Goal: Obtain resource: Download file/media

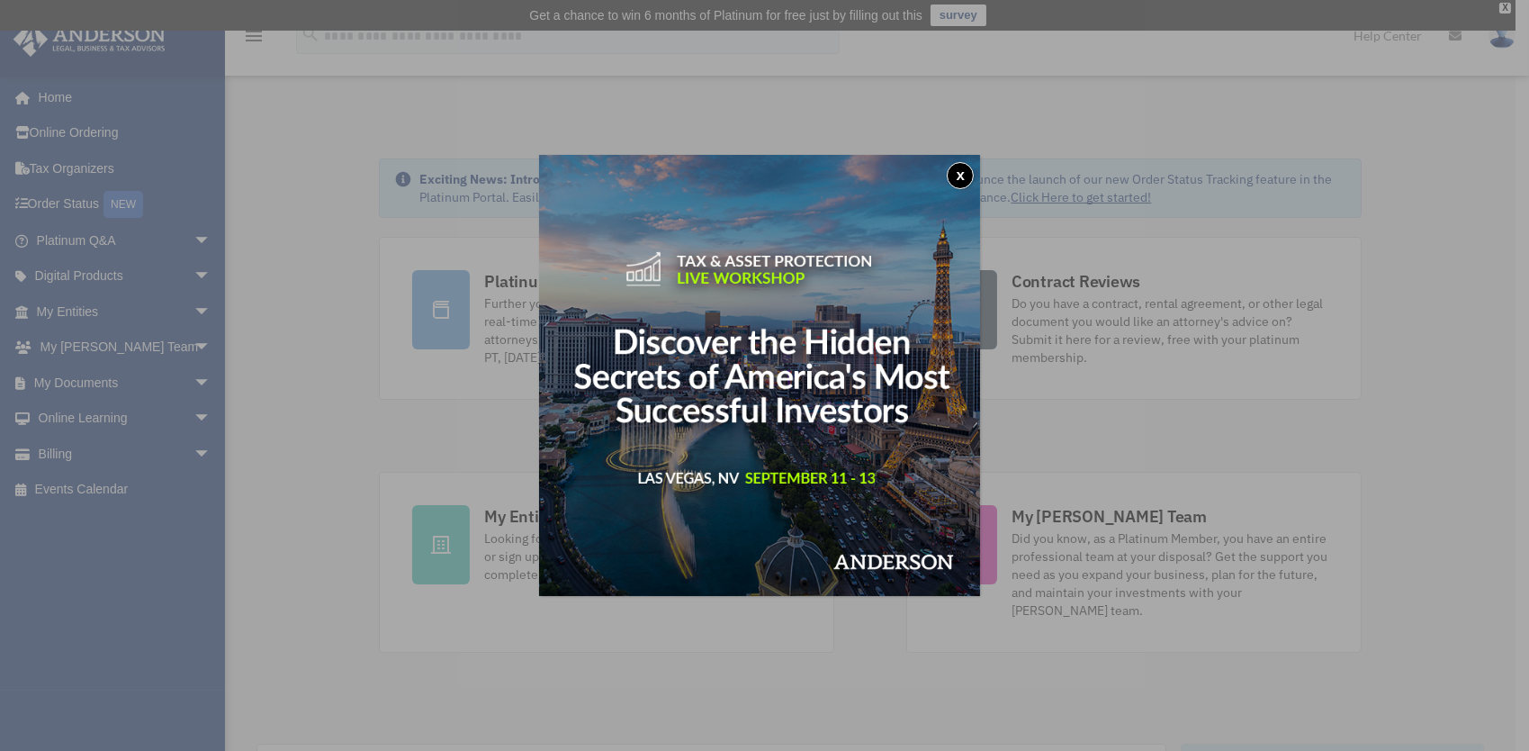
click at [962, 177] on button "x" at bounding box center [960, 175] width 27 height 27
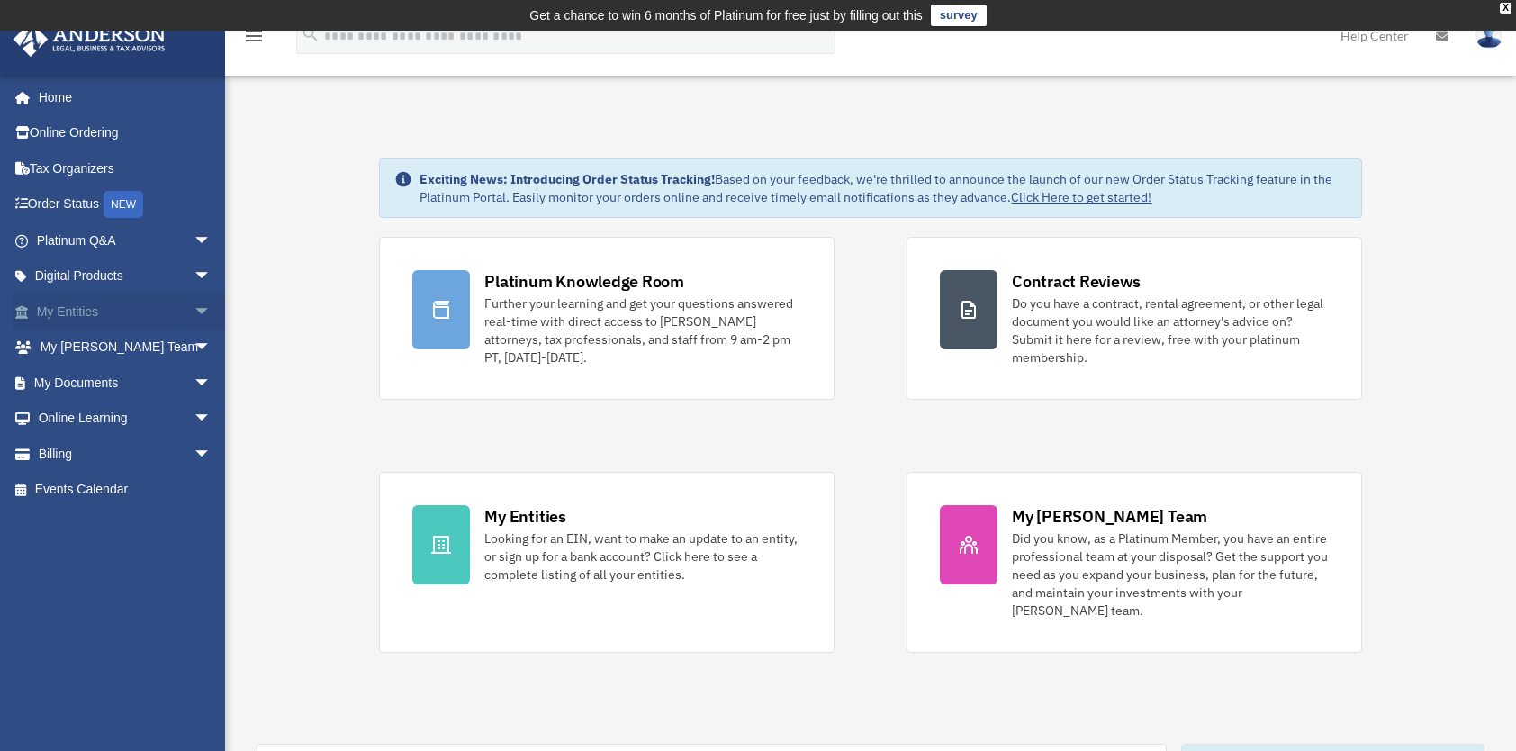
click at [197, 311] on span "arrow_drop_down" at bounding box center [212, 311] width 36 height 37
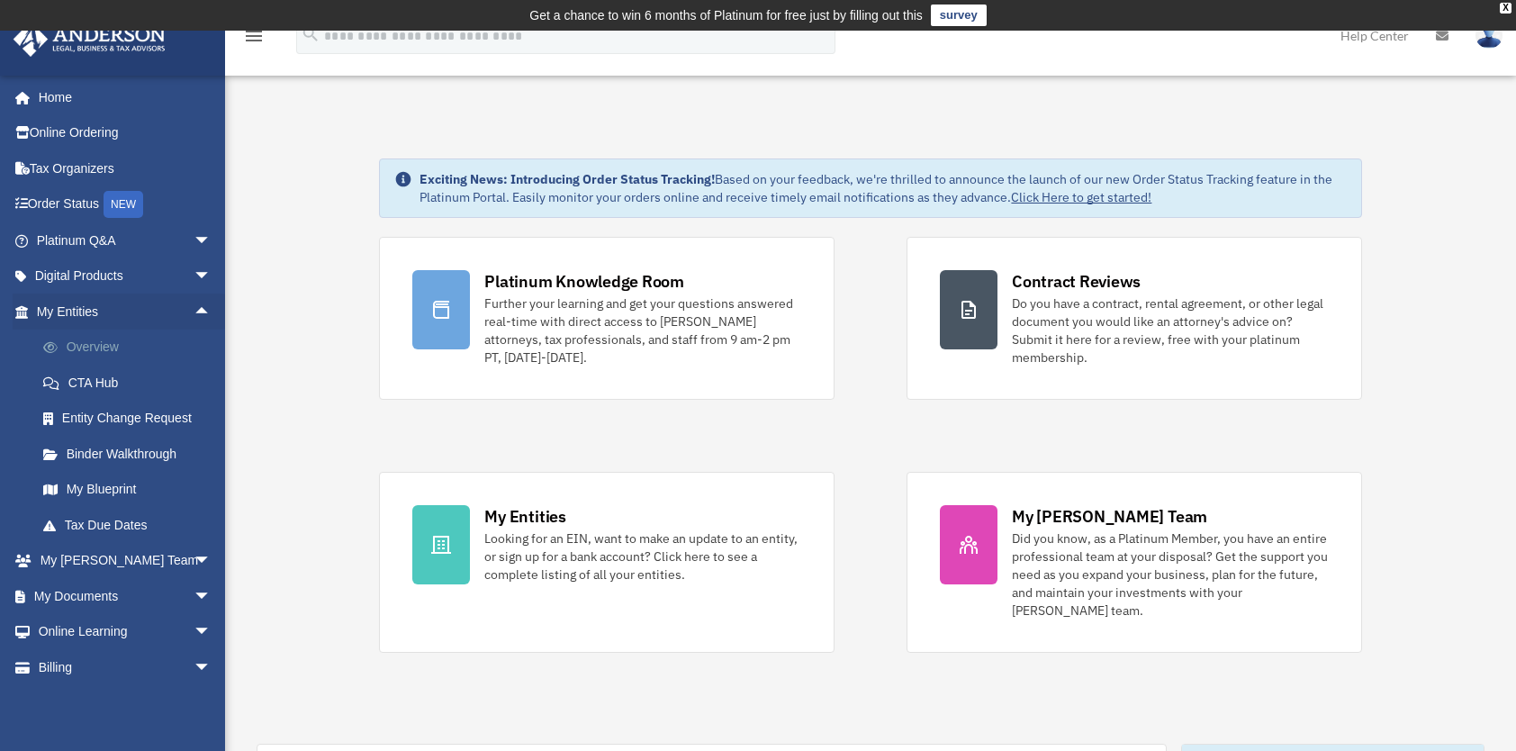
click at [122, 341] on link "Overview" at bounding box center [131, 347] width 213 height 36
click at [85, 318] on link "My Entities arrow_drop_up" at bounding box center [126, 311] width 226 height 36
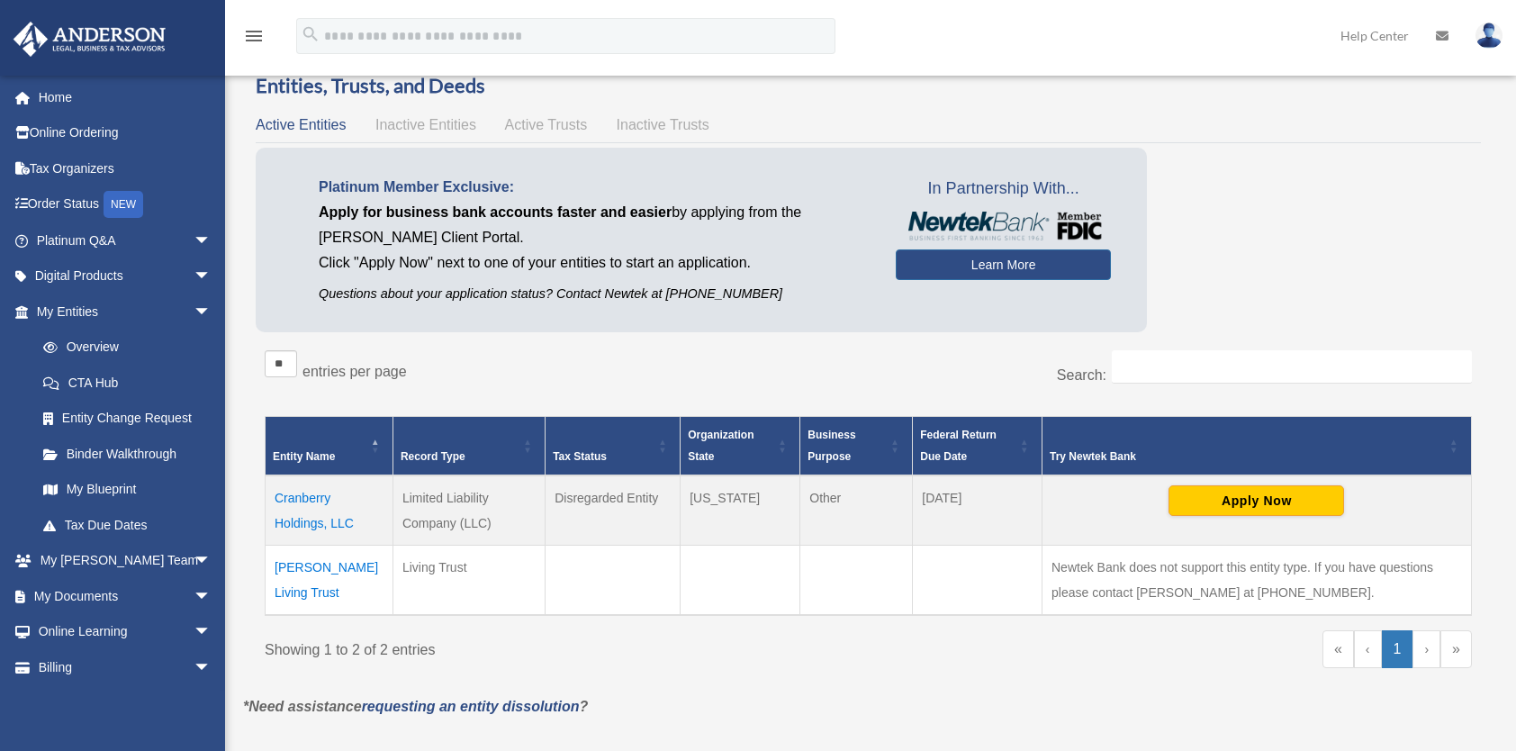
scroll to position [90, 0]
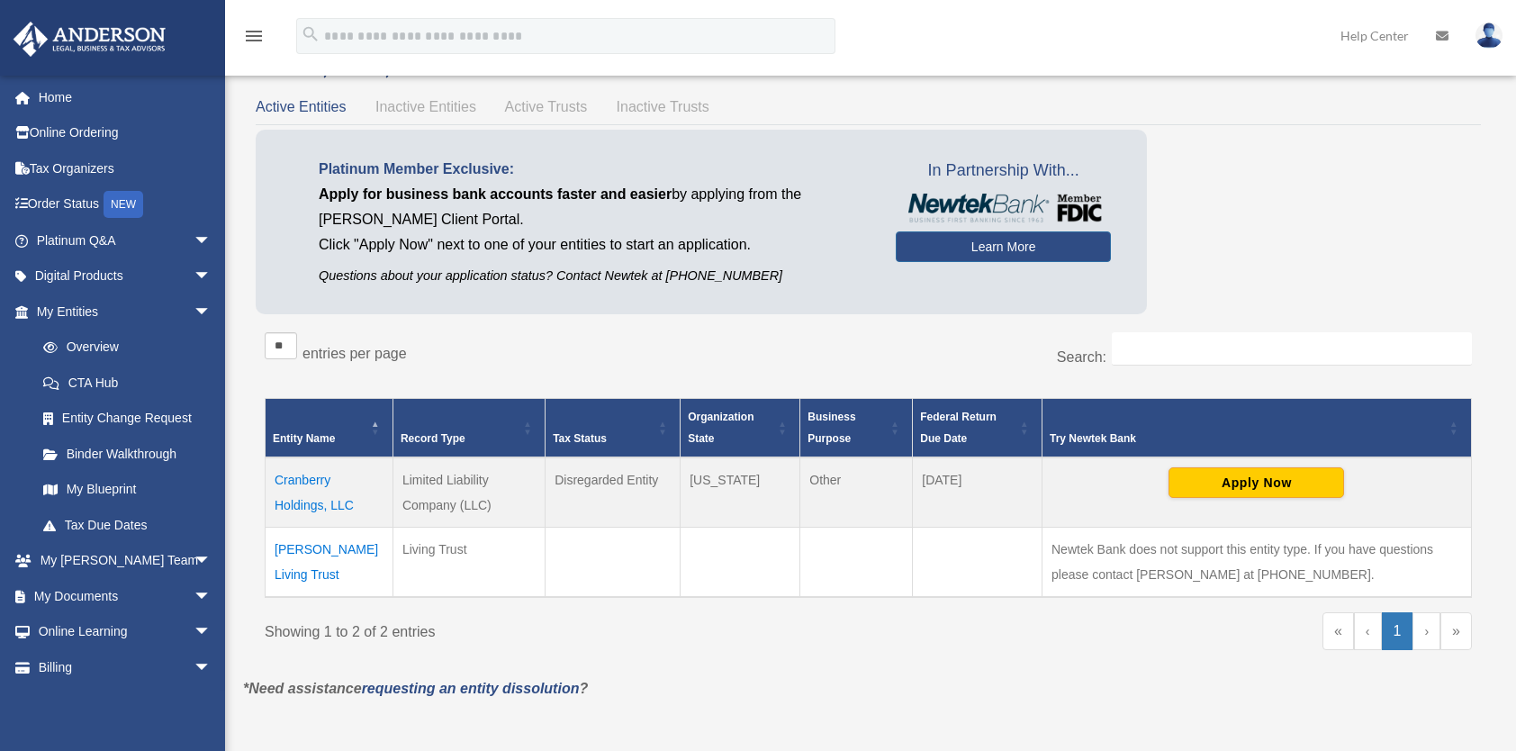
click at [299, 480] on td "Cranberry Holdings, LLC" at bounding box center [330, 492] width 128 height 70
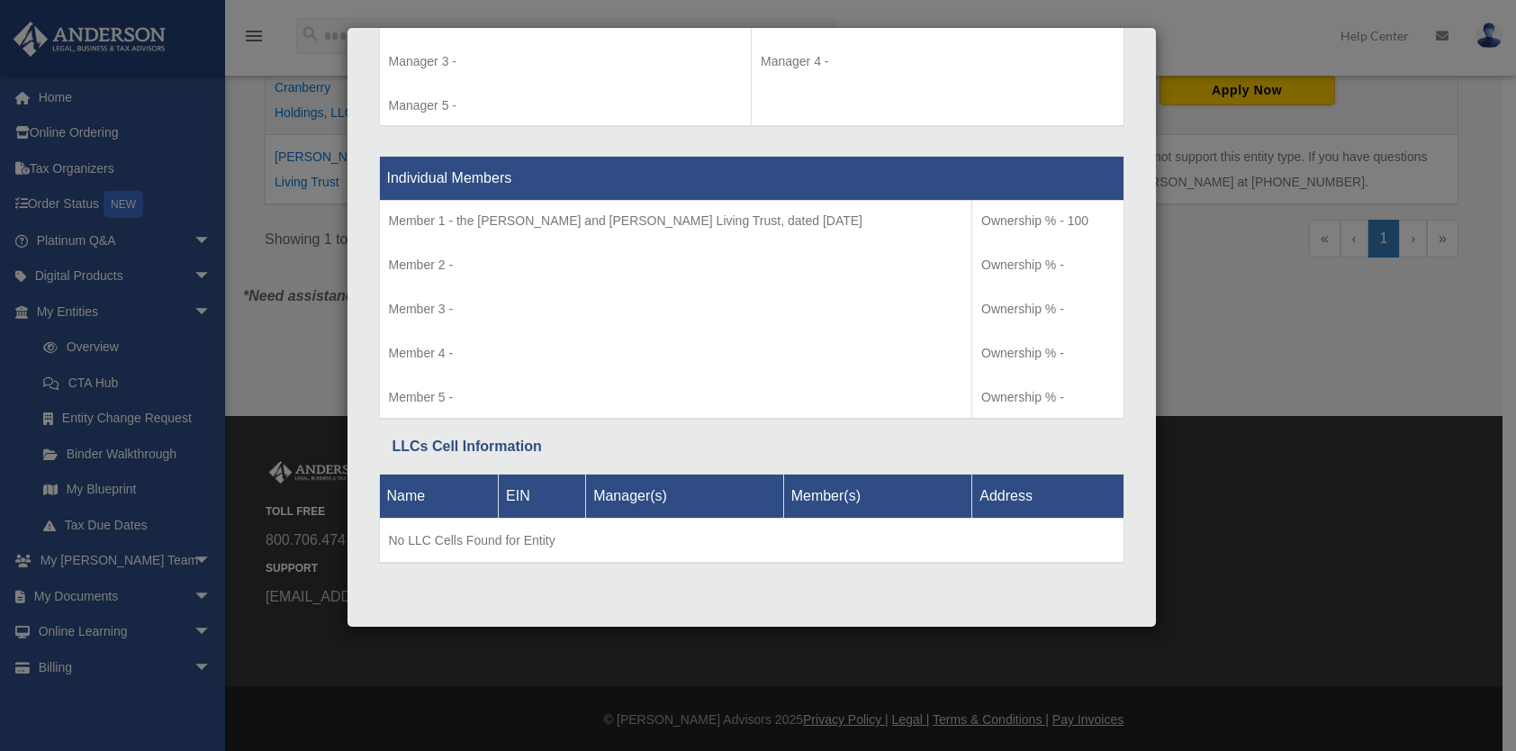
scroll to position [482, 0]
click at [284, 361] on div "Details × Articles Sent Organizational Date" at bounding box center [758, 375] width 1516 height 751
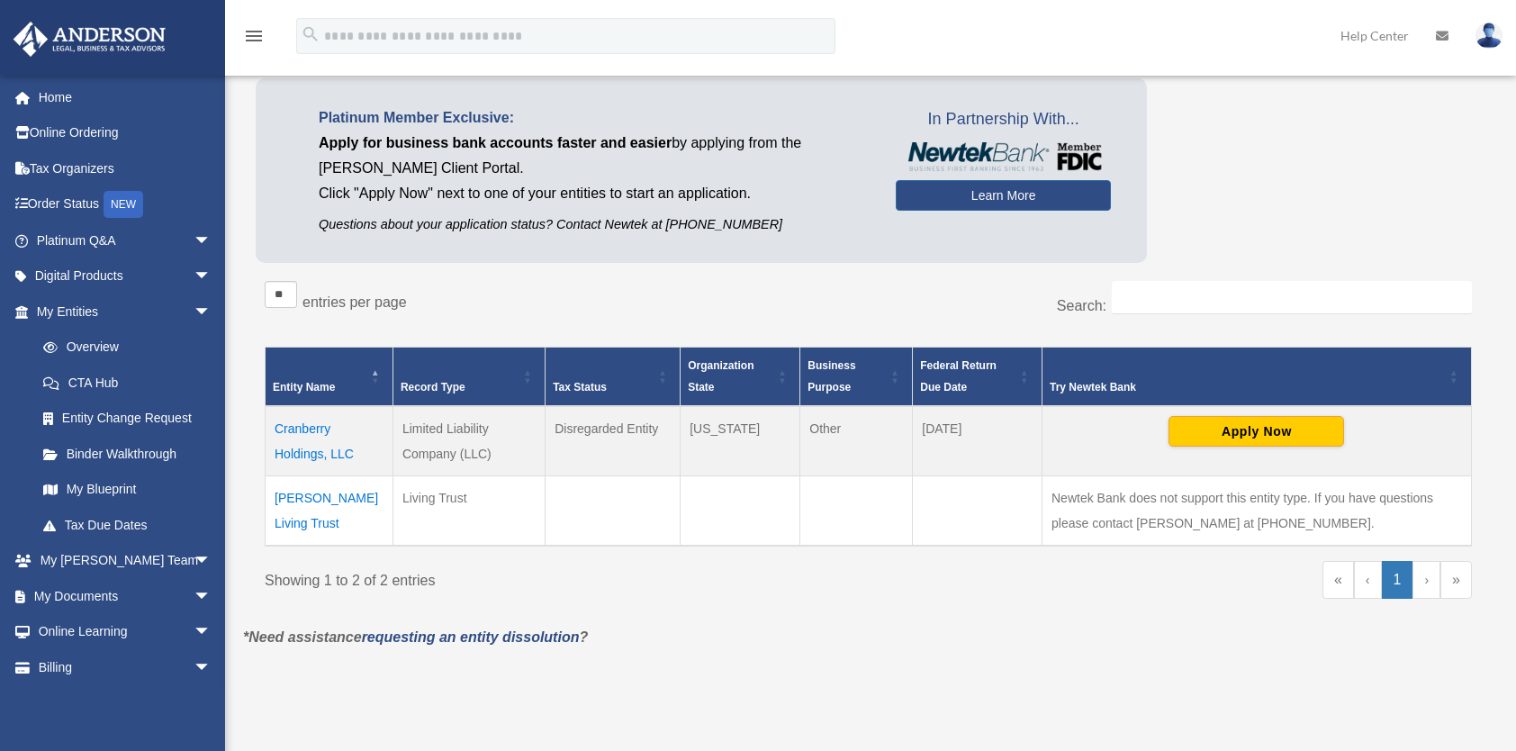
scroll to position [122, 0]
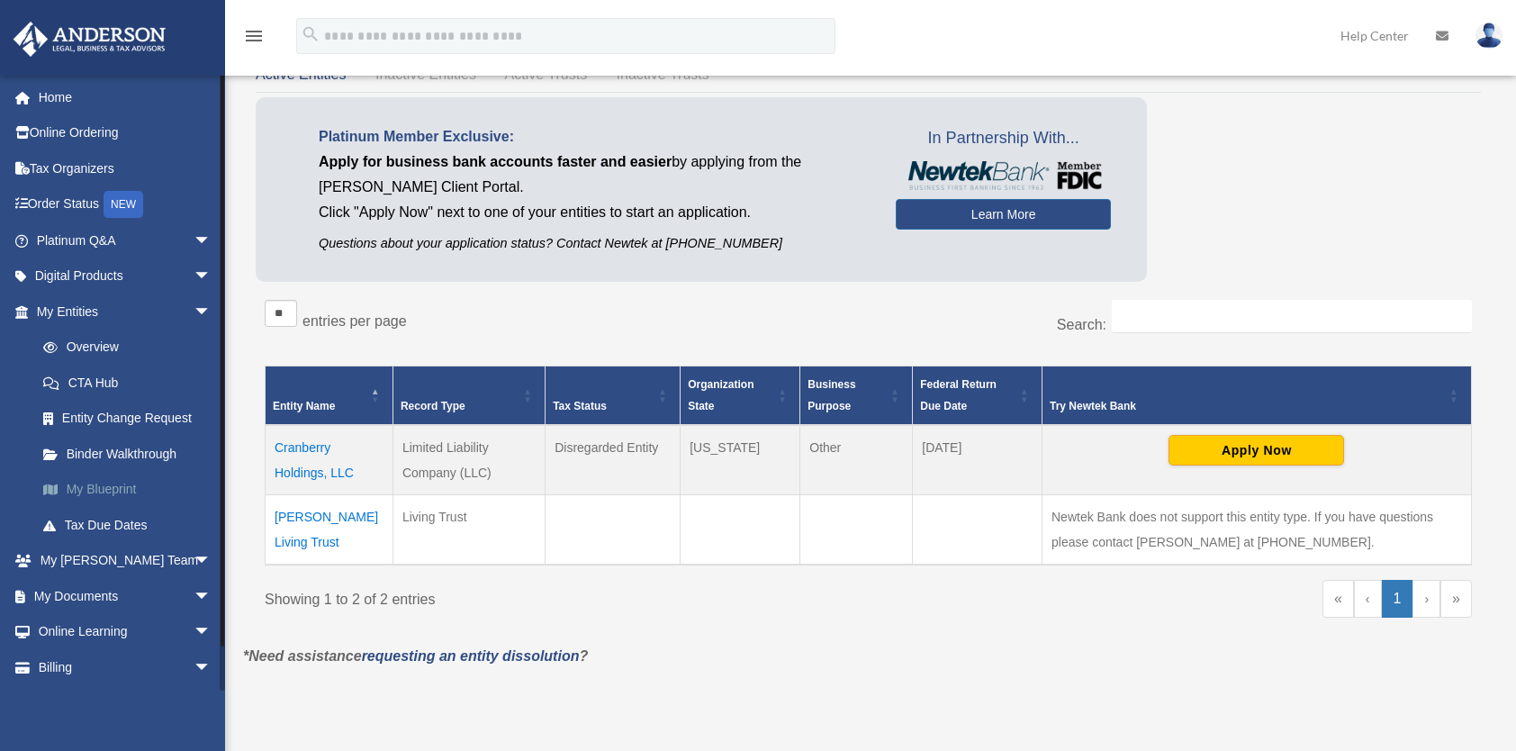
click at [119, 484] on link "My Blueprint" at bounding box center [131, 490] width 213 height 36
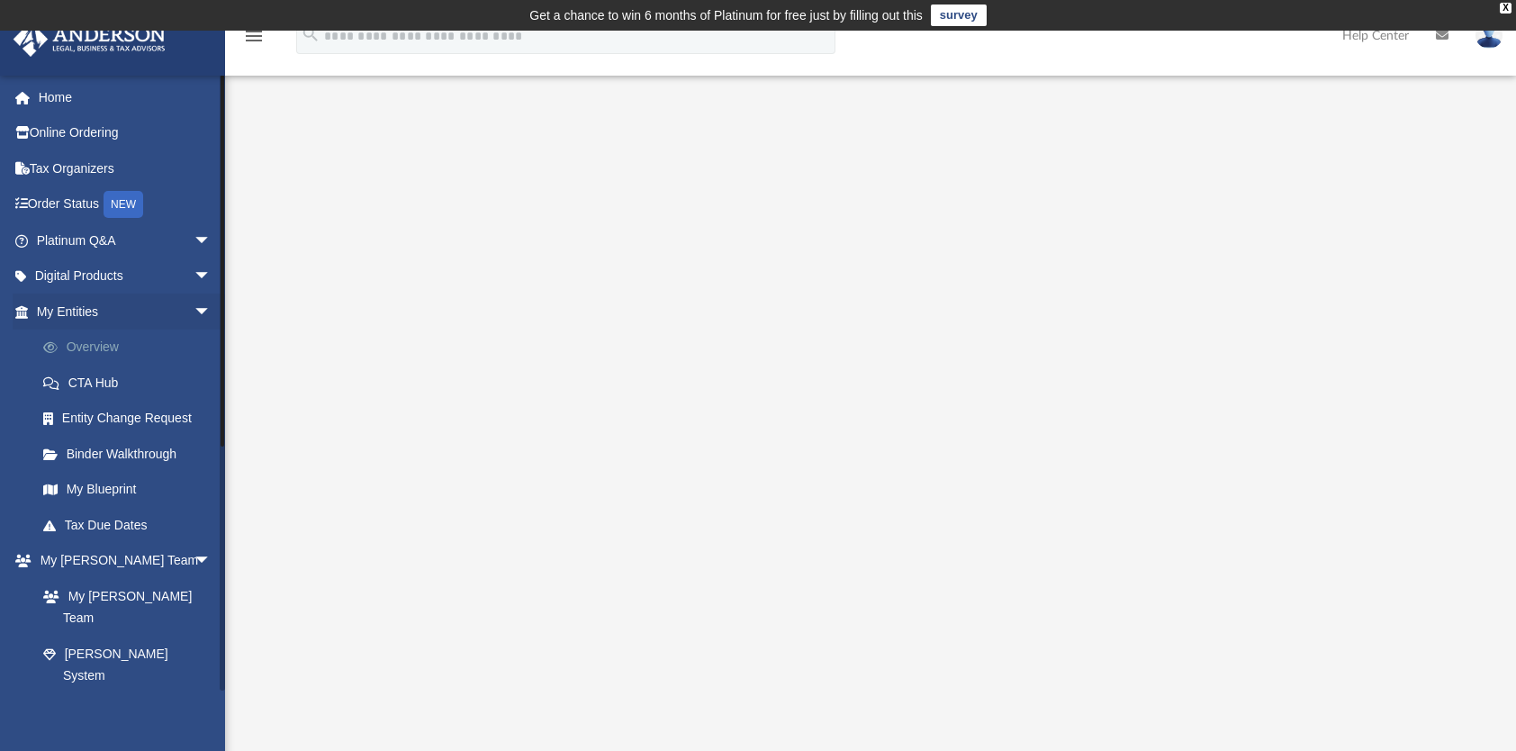
click at [98, 342] on link "Overview" at bounding box center [131, 347] width 213 height 36
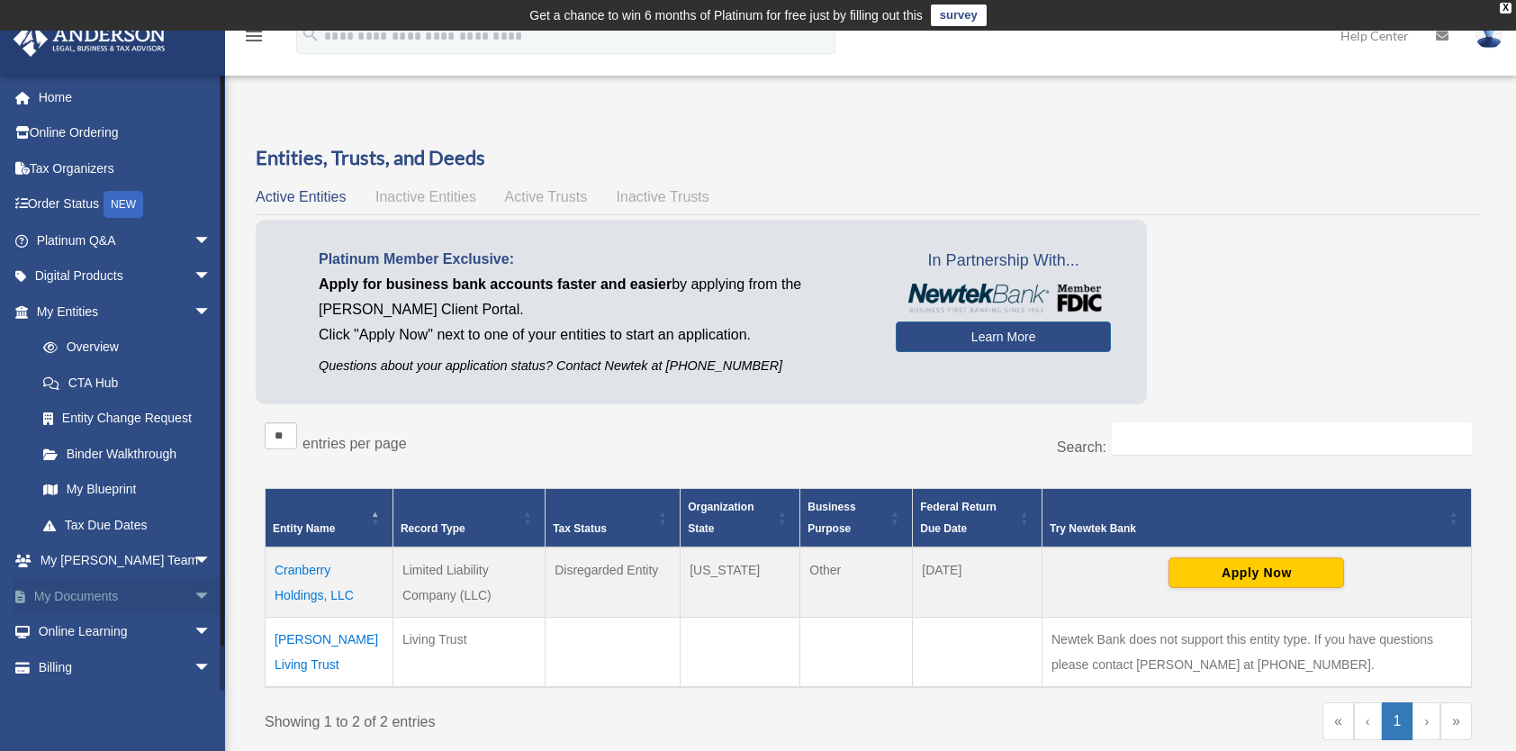
click at [194, 596] on span "arrow_drop_down" at bounding box center [212, 596] width 36 height 37
click at [104, 602] on link "My Documents arrow_drop_up" at bounding box center [126, 596] width 226 height 36
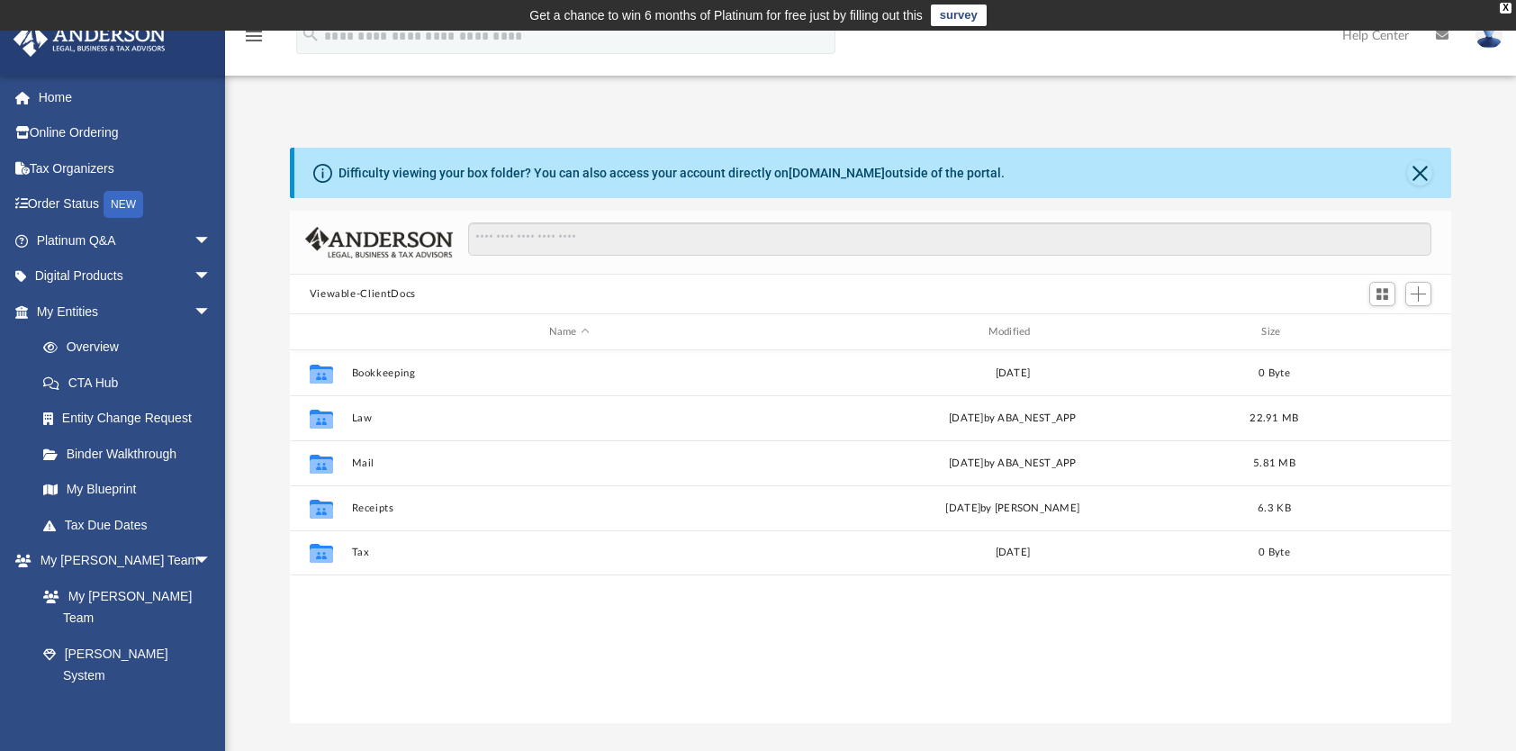
scroll to position [396, 1148]
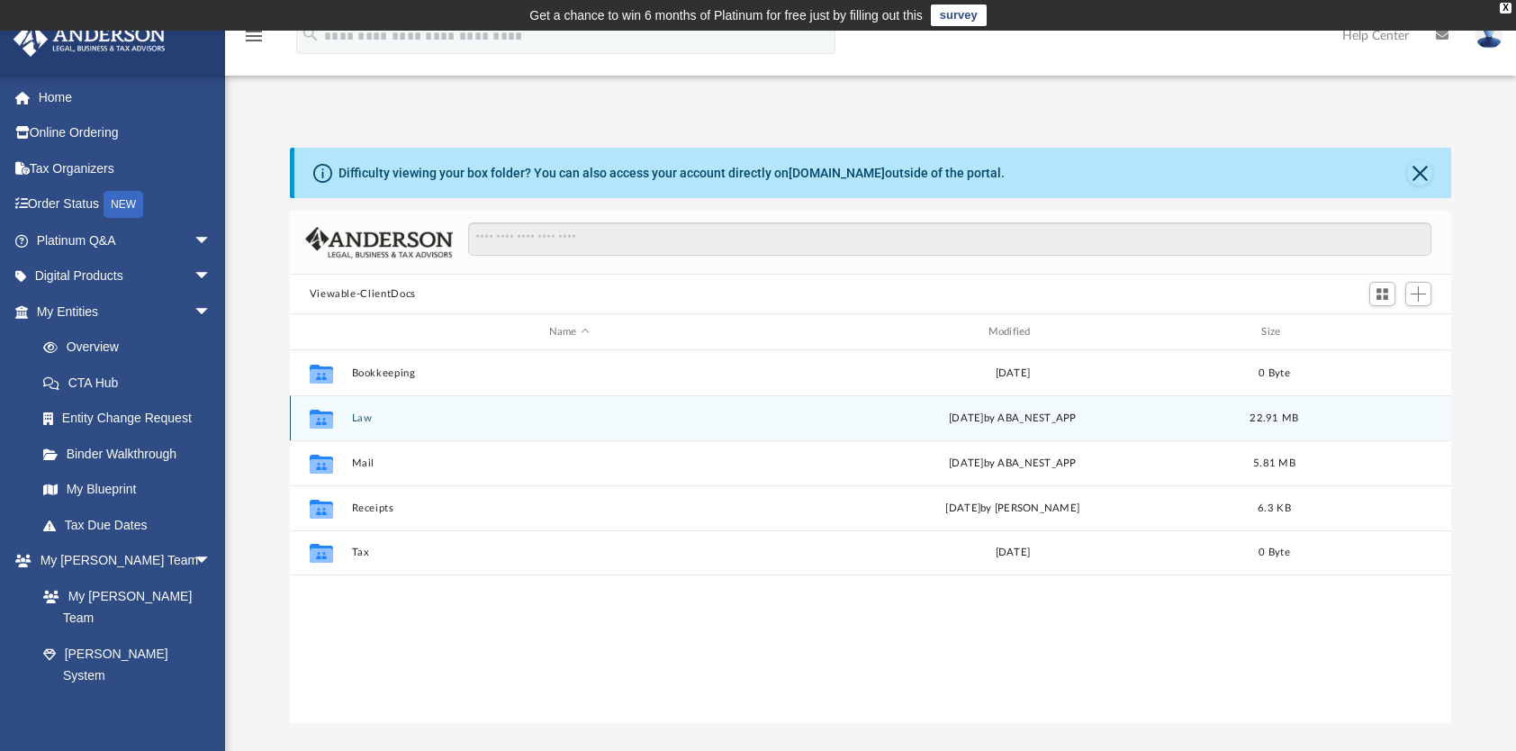
click at [327, 415] on icon "grid" at bounding box center [320, 420] width 23 height 14
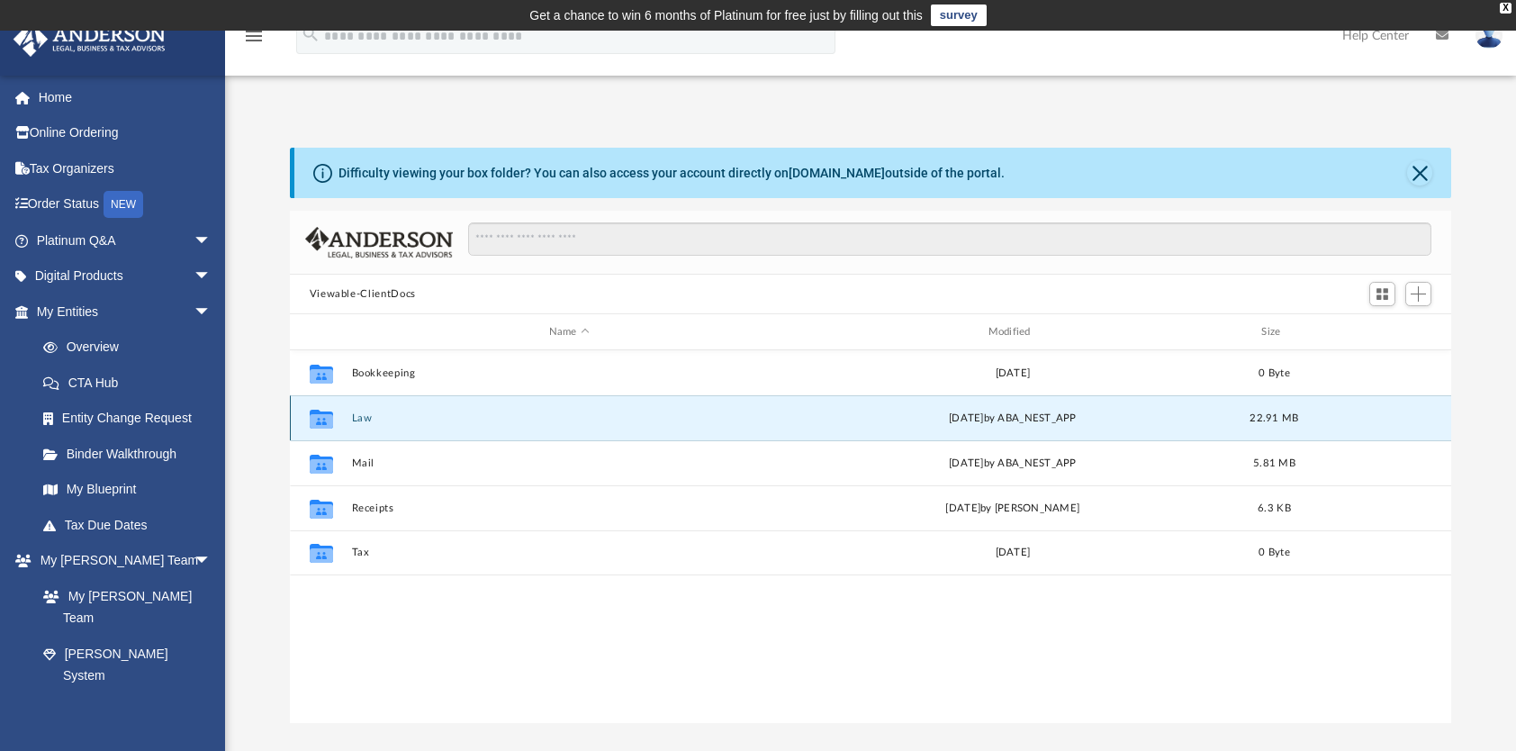
click at [364, 418] on button "Law" at bounding box center [569, 418] width 436 height 12
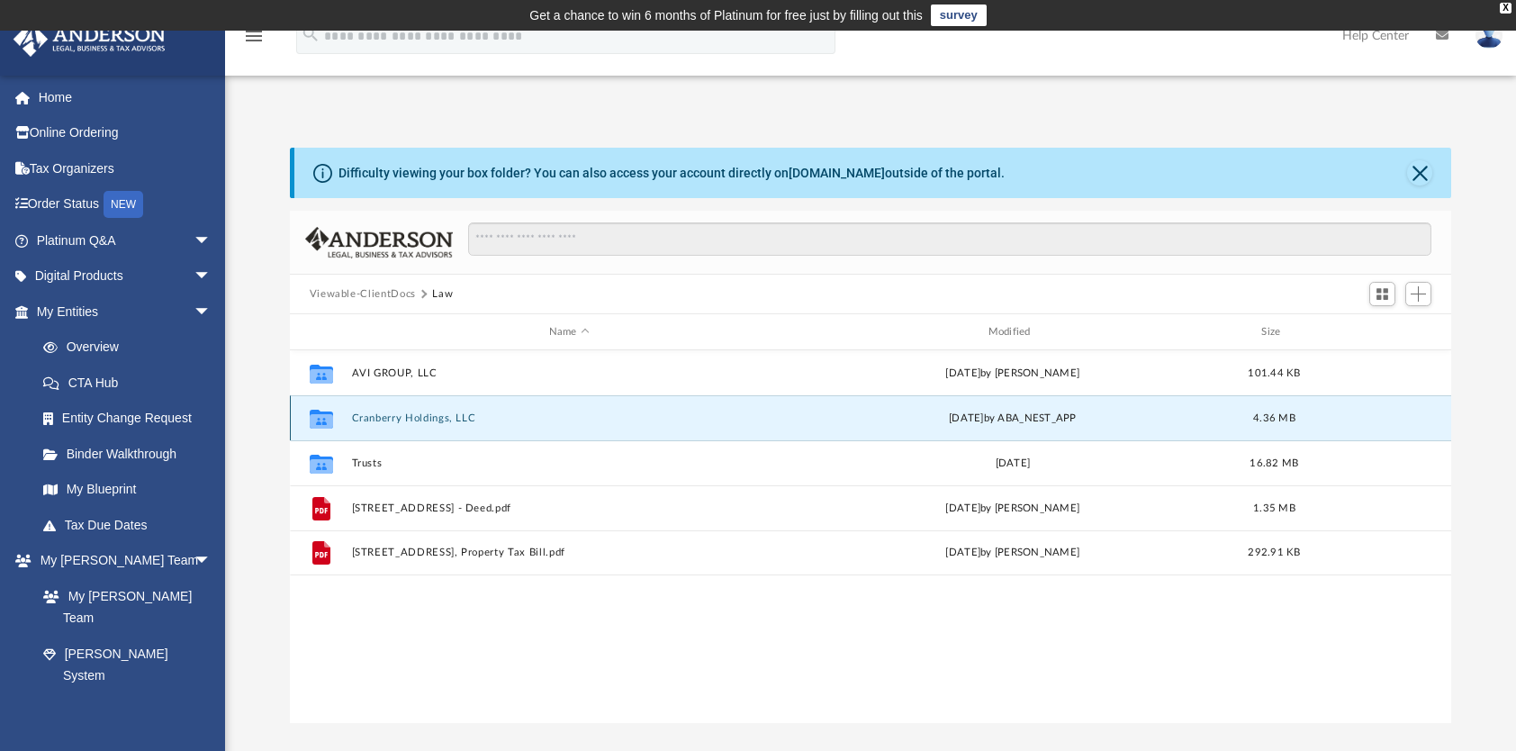
click at [404, 414] on button "Cranberry Holdings, LLC" at bounding box center [569, 418] width 436 height 12
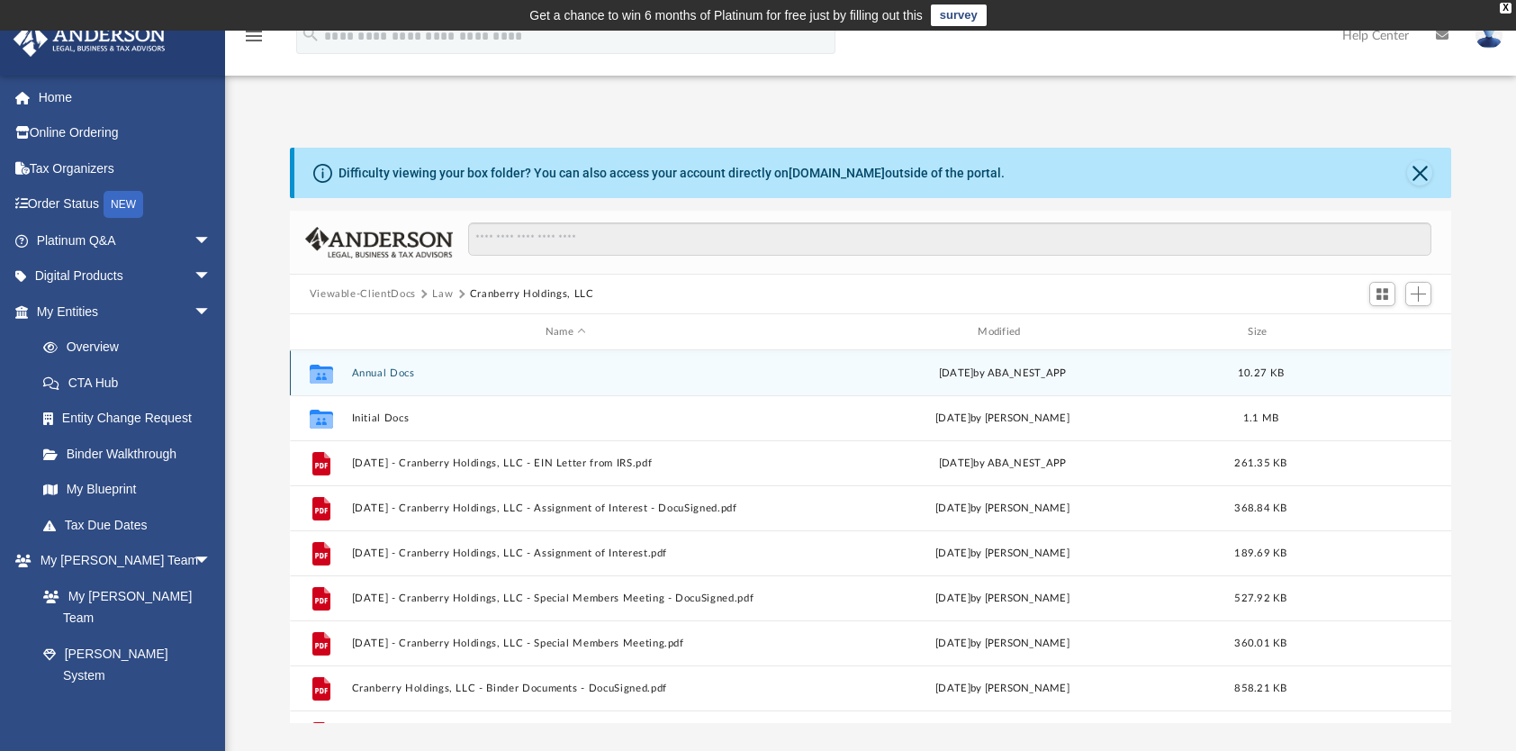
click at [375, 371] on button "Annual Docs" at bounding box center [565, 373] width 428 height 12
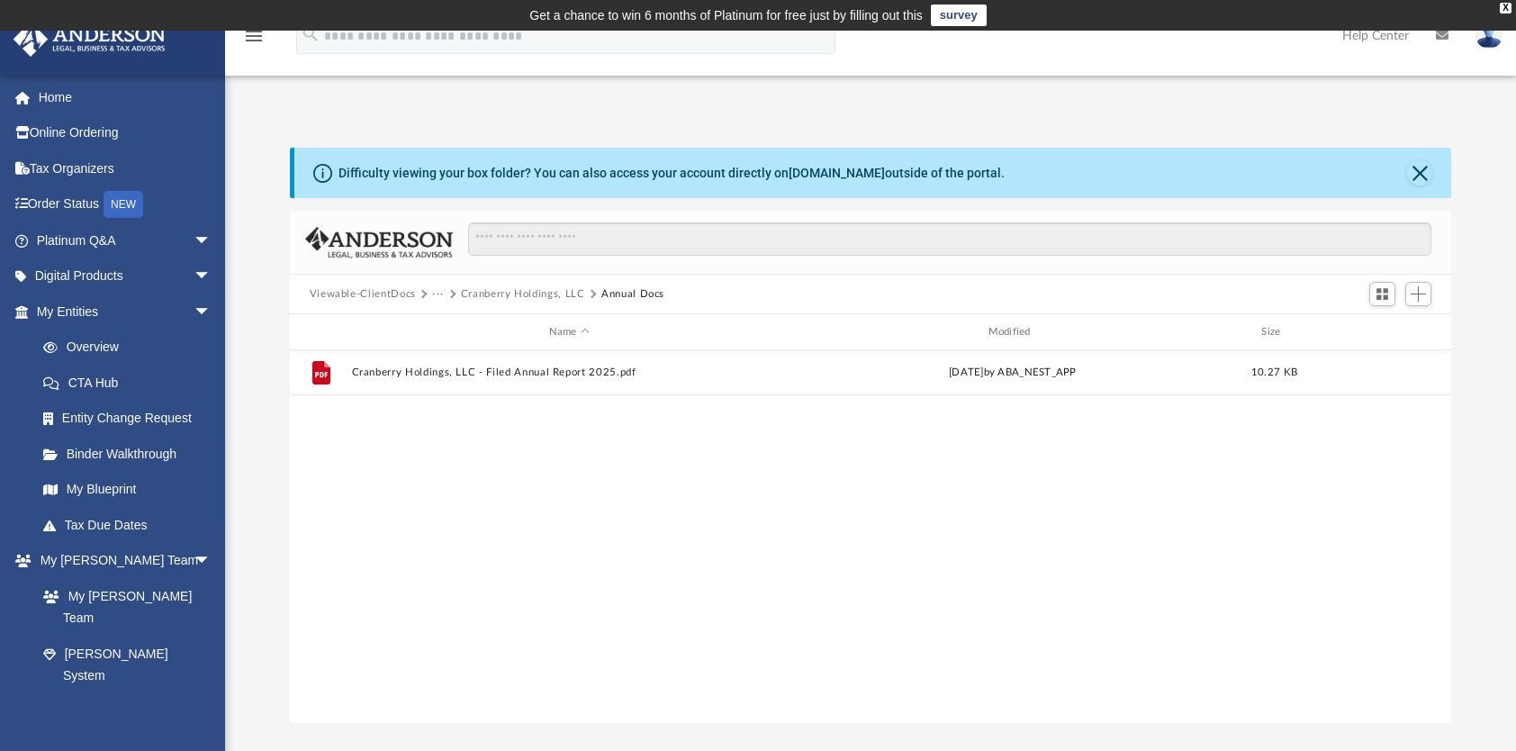
click at [536, 292] on button "Cranberry Holdings, LLC" at bounding box center [523, 294] width 124 height 16
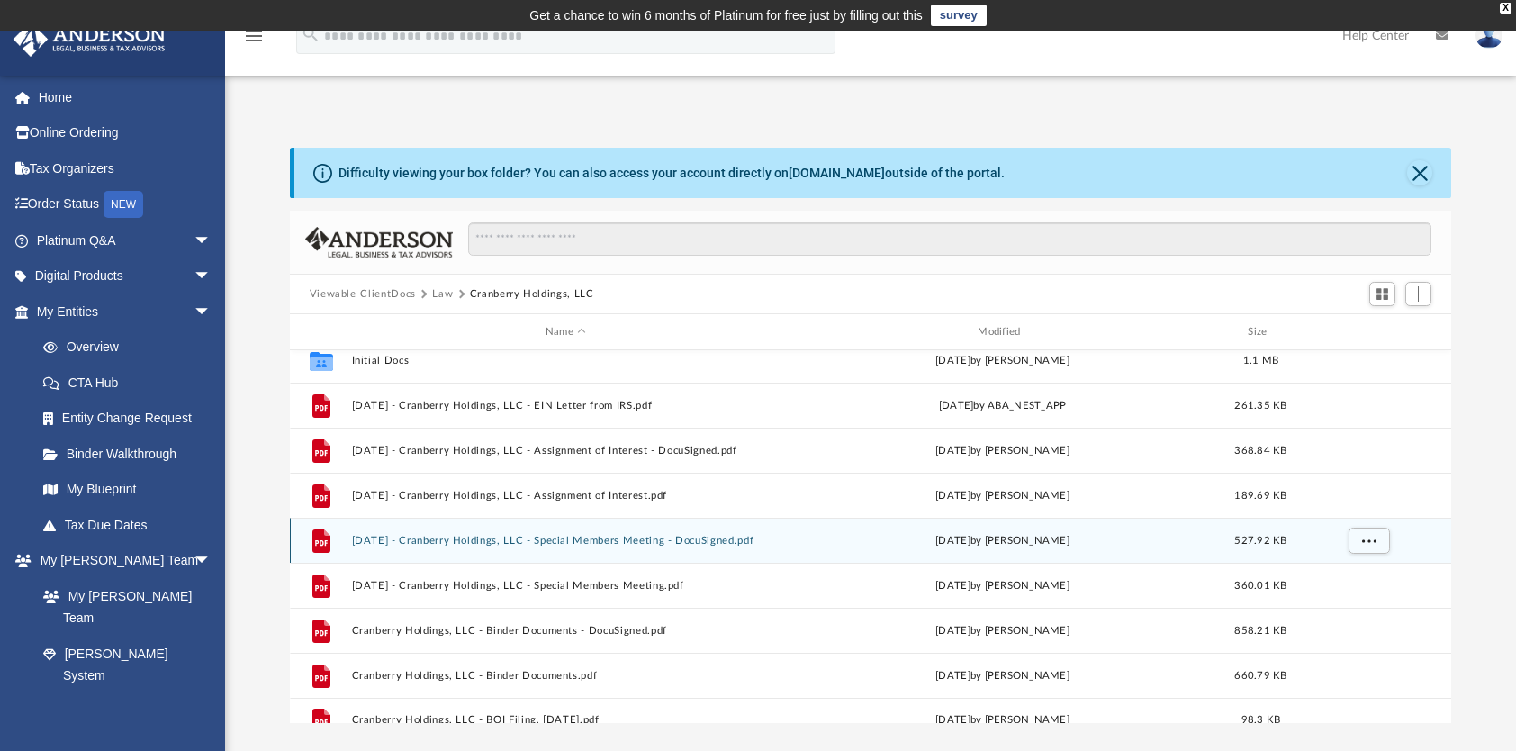
scroll to position [76, 0]
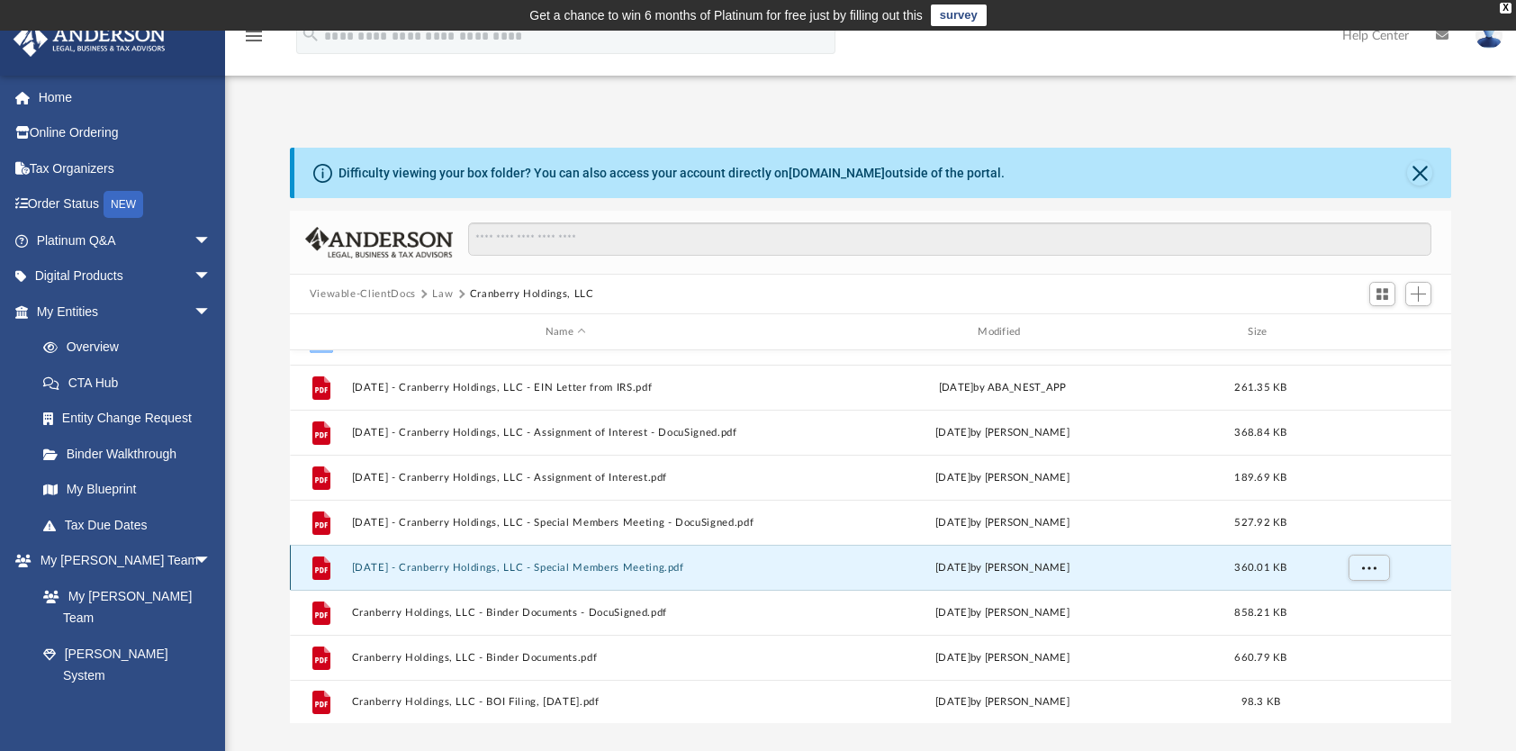
click at [467, 563] on button "[DATE] - Cranberry Holdings, LLC - Special Members Meeting.pdf" at bounding box center [565, 568] width 428 height 12
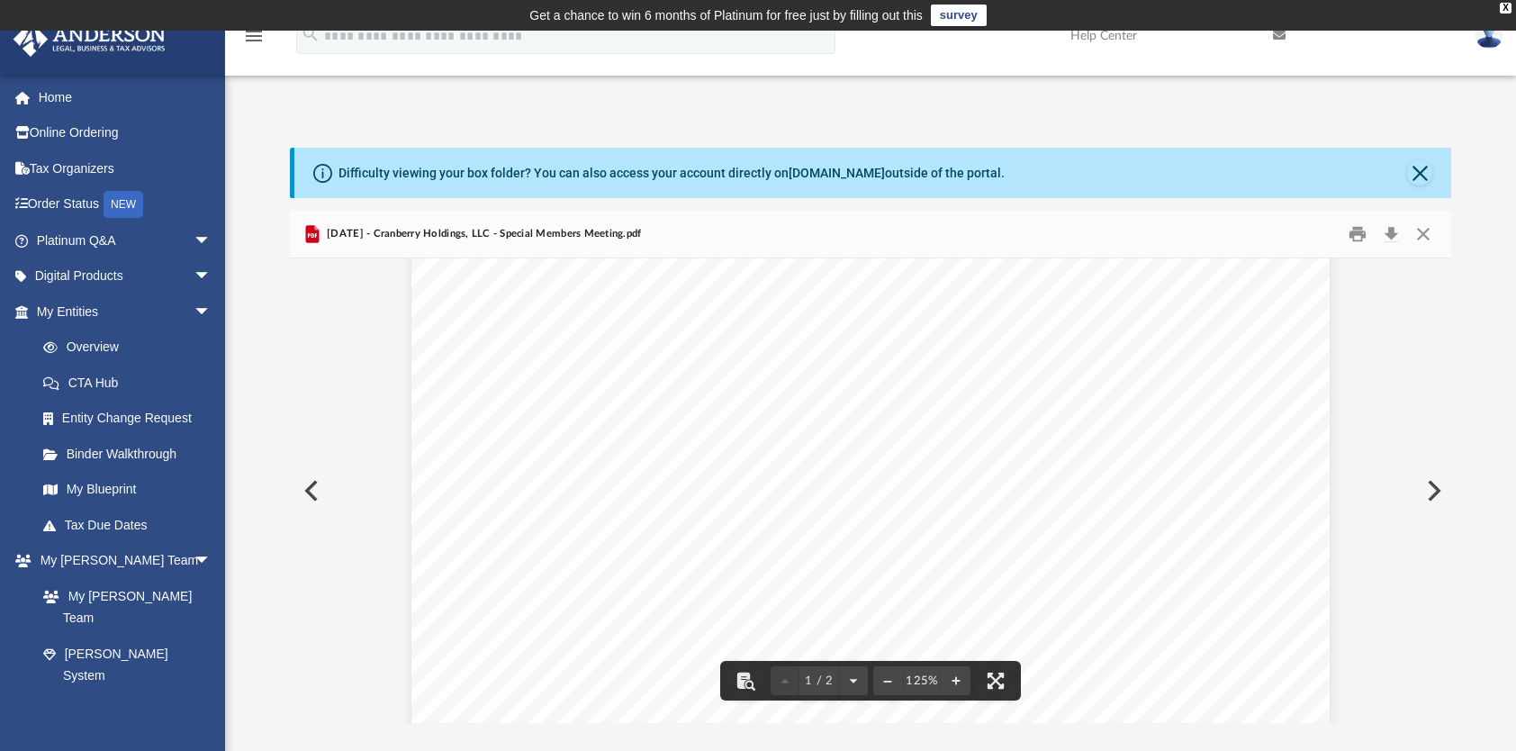
scroll to position [180, 0]
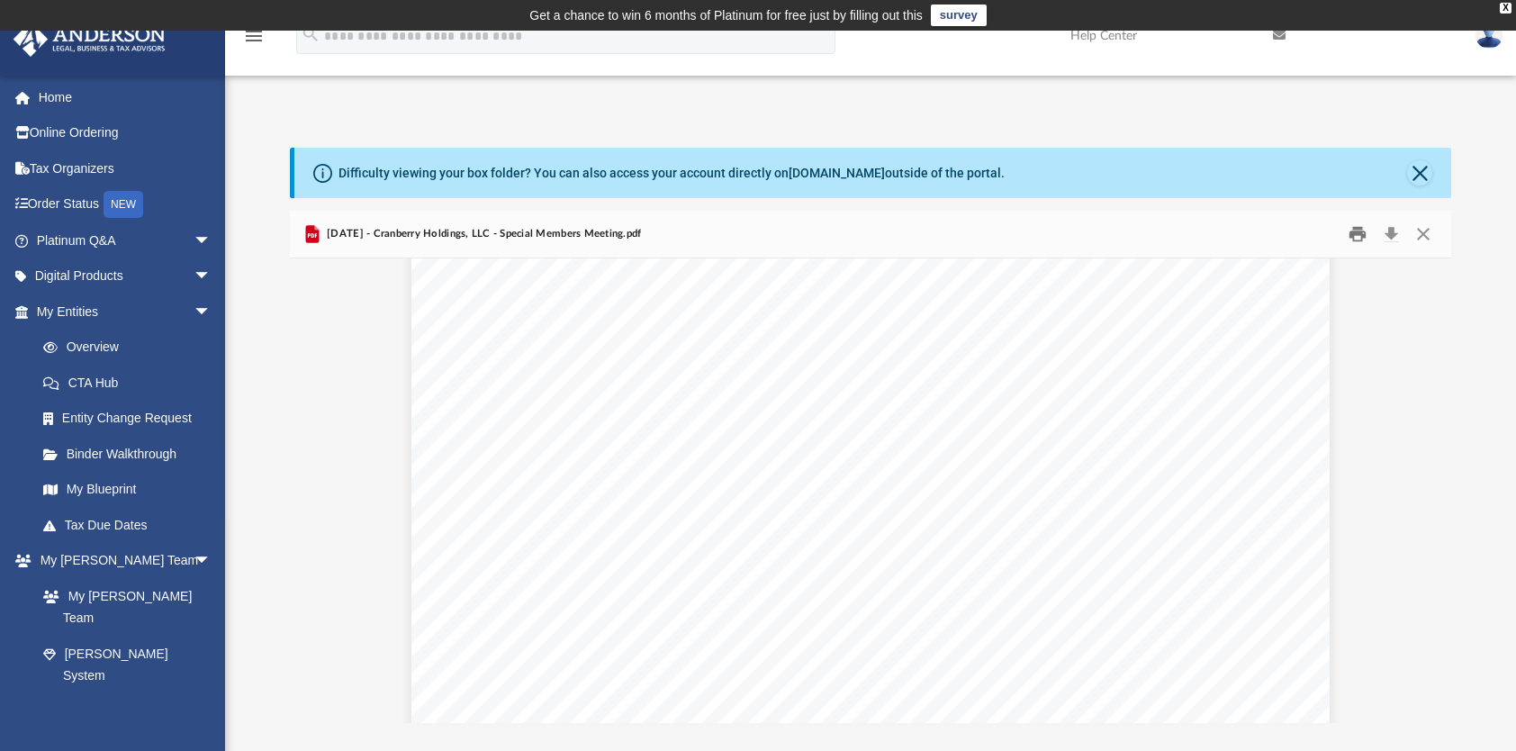
click at [1350, 236] on button "Print" at bounding box center [1357, 235] width 36 height 28
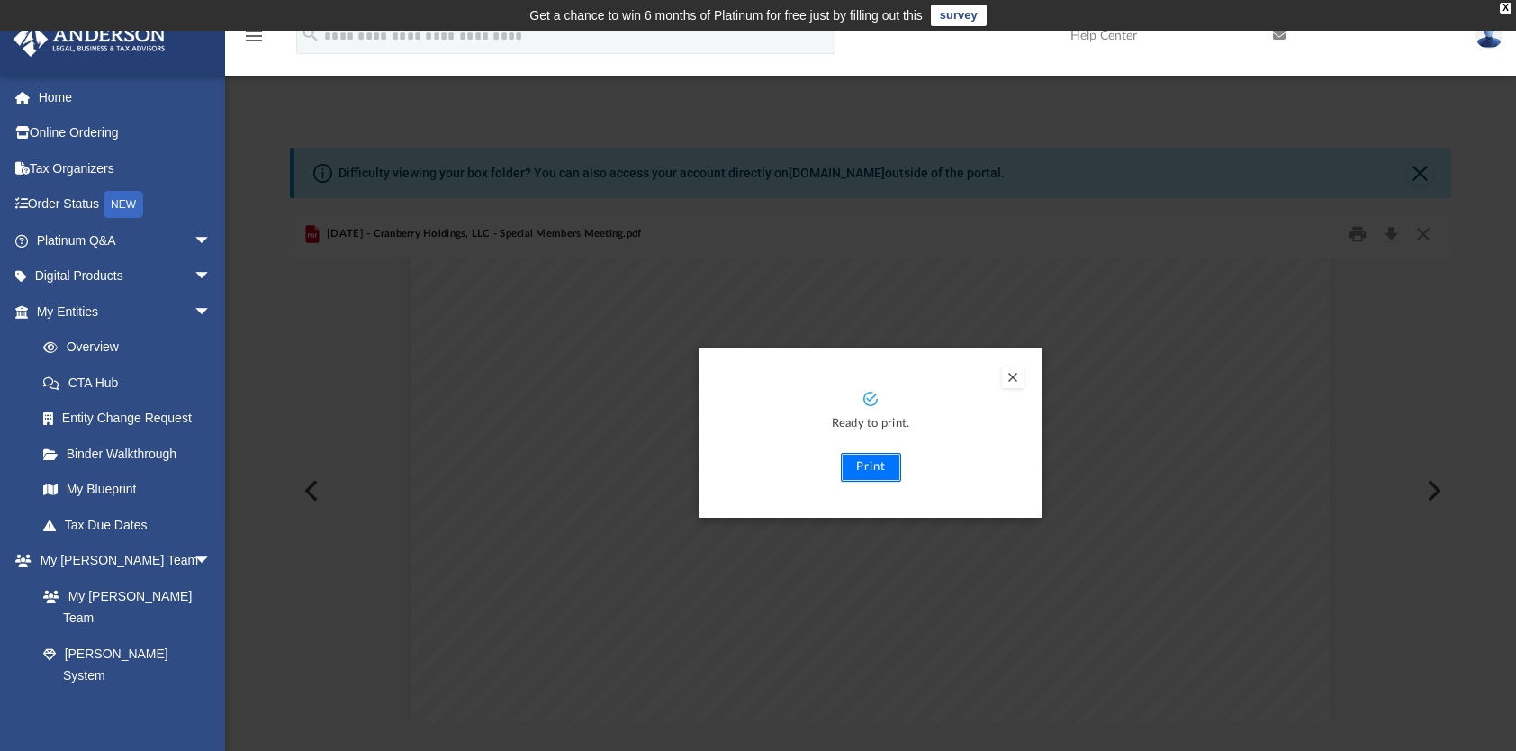
click at [874, 474] on button "Print" at bounding box center [871, 467] width 60 height 29
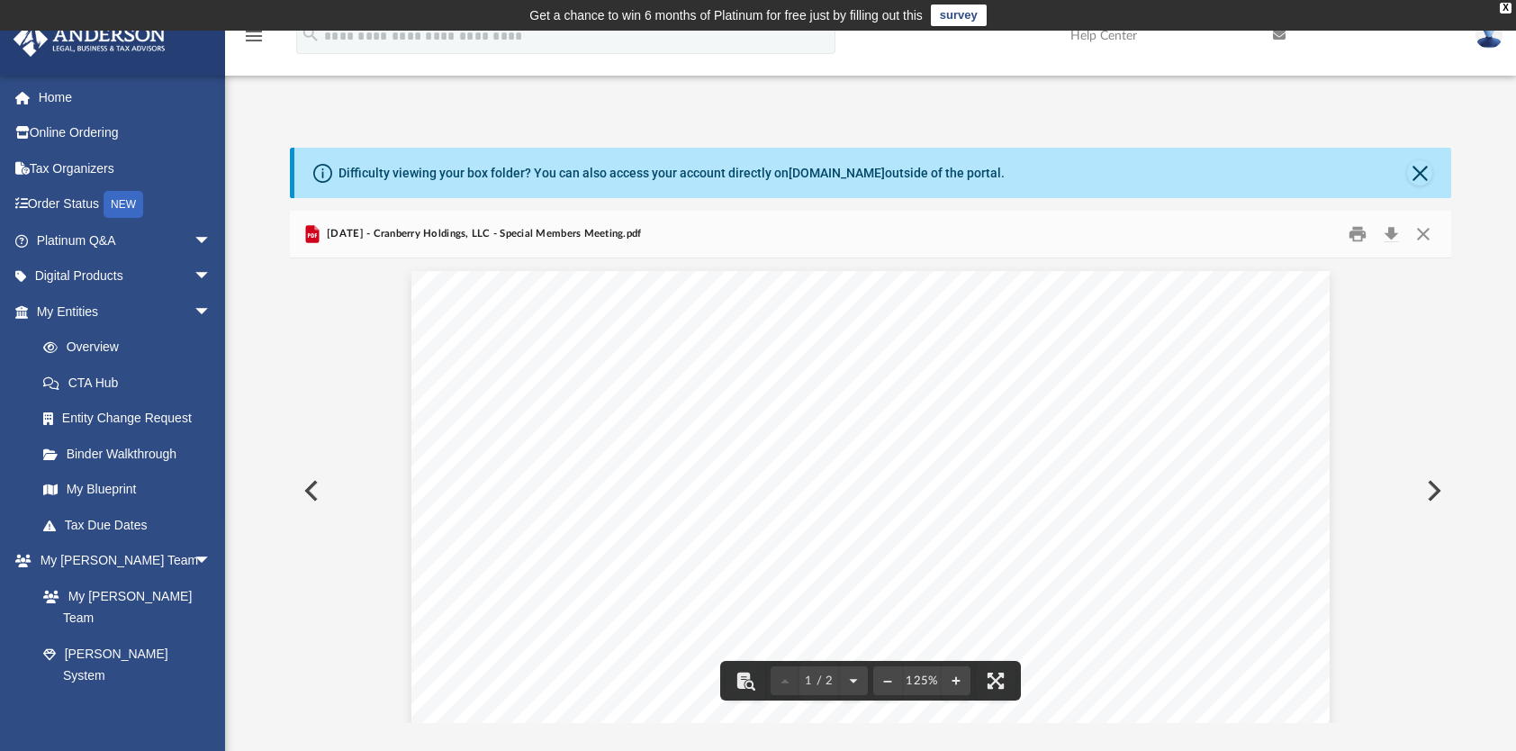
scroll to position [0, 0]
click at [1427, 235] on button "Close" at bounding box center [1423, 235] width 32 height 28
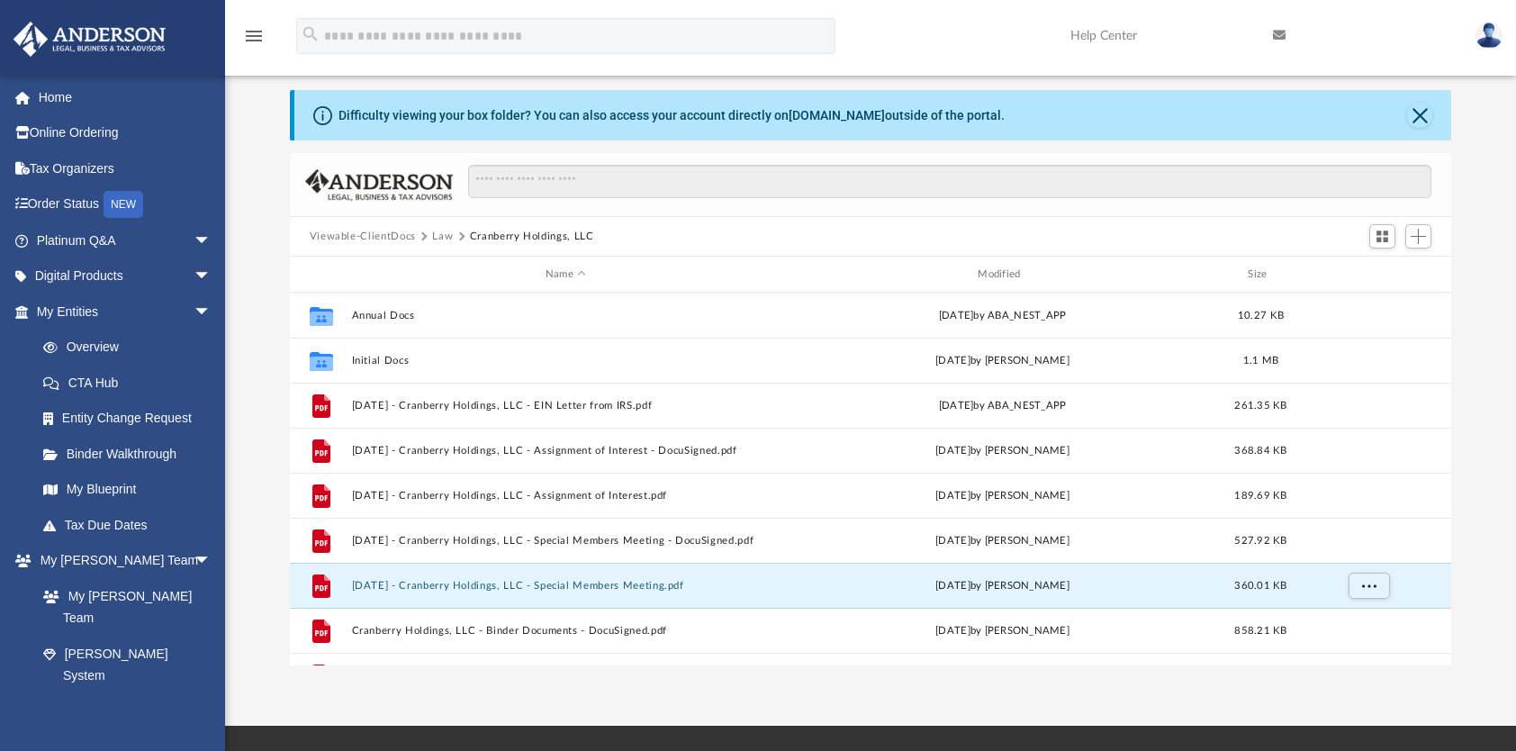
scroll to position [90, 0]
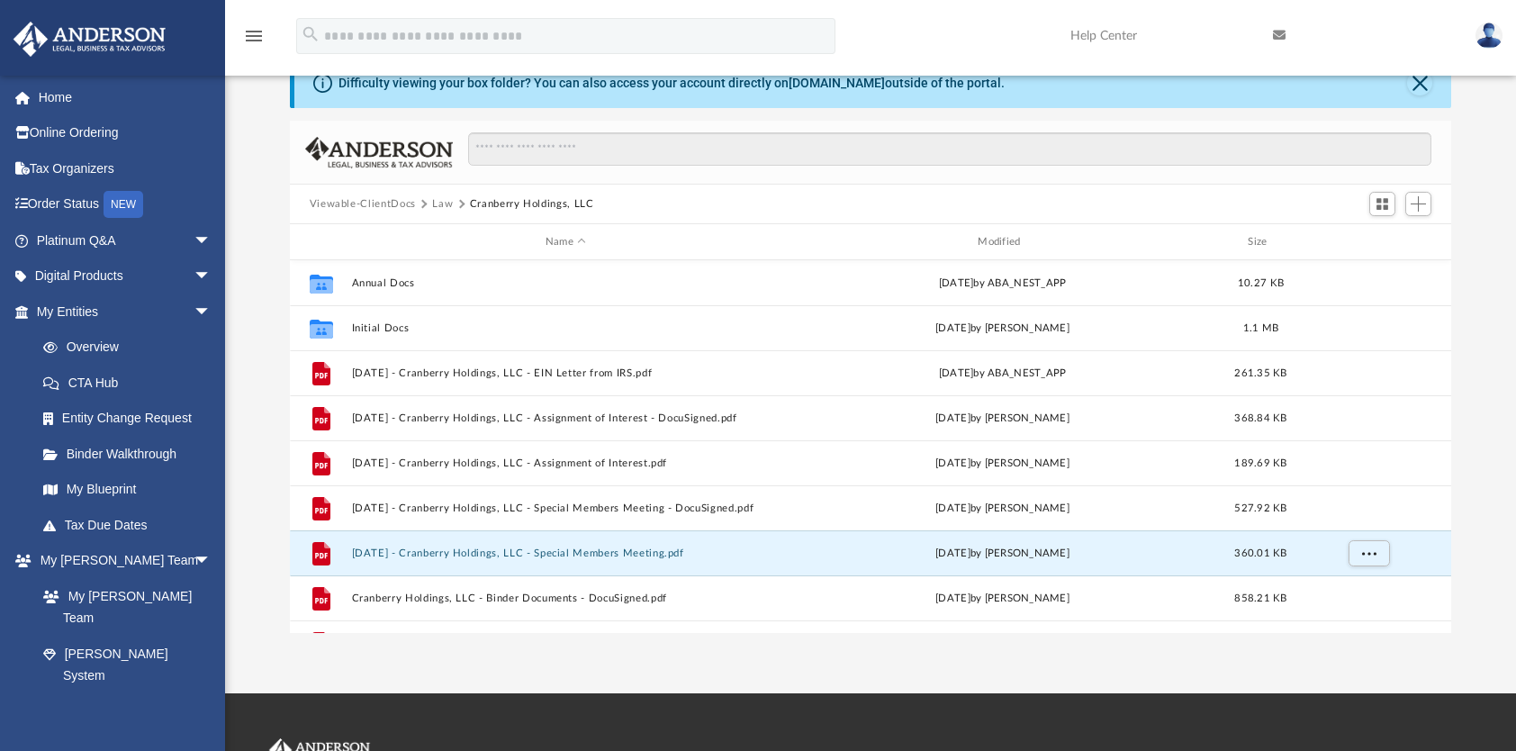
click at [1492, 31] on img at bounding box center [1488, 36] width 27 height 26
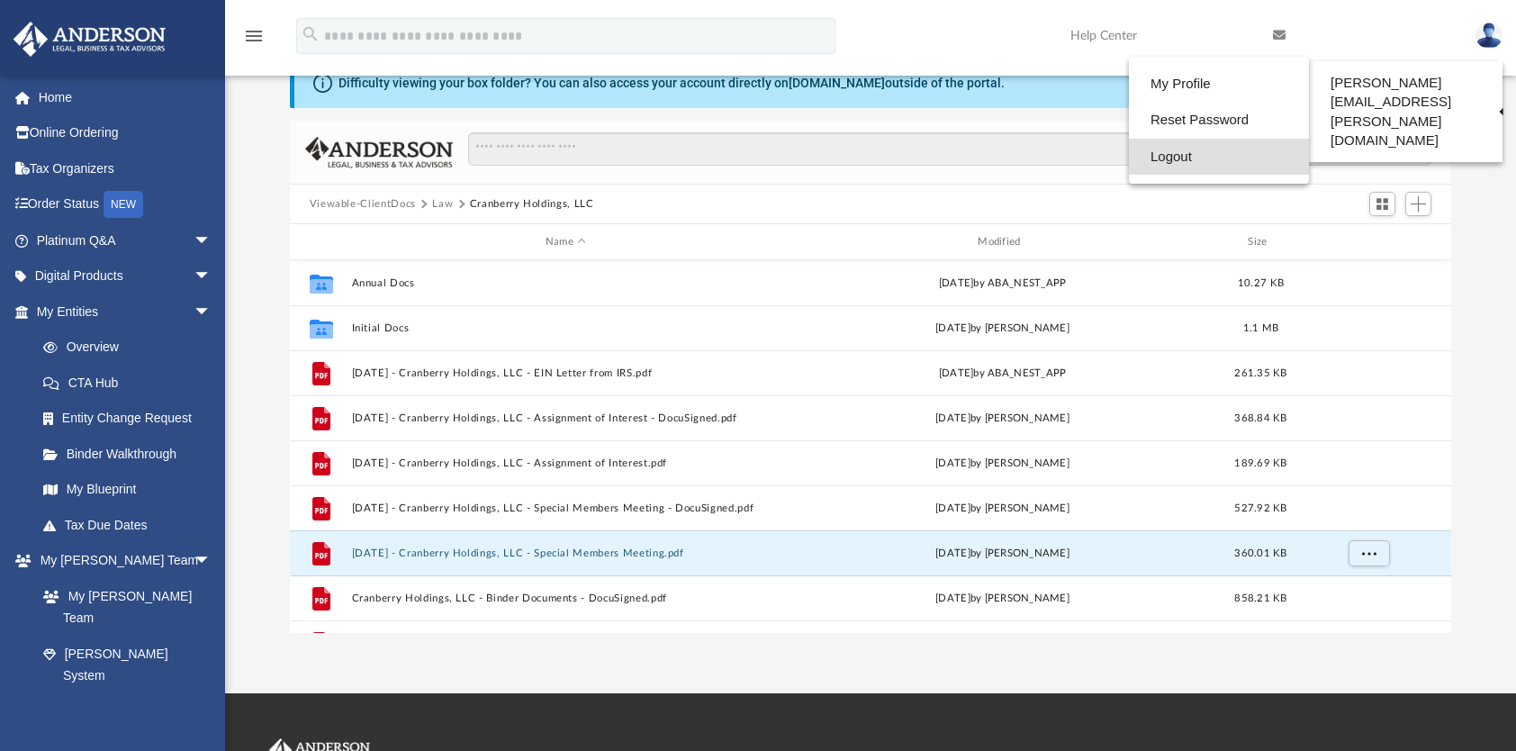
click at [1154, 149] on link "Logout" at bounding box center [1219, 157] width 180 height 37
